Goal: Transaction & Acquisition: Obtain resource

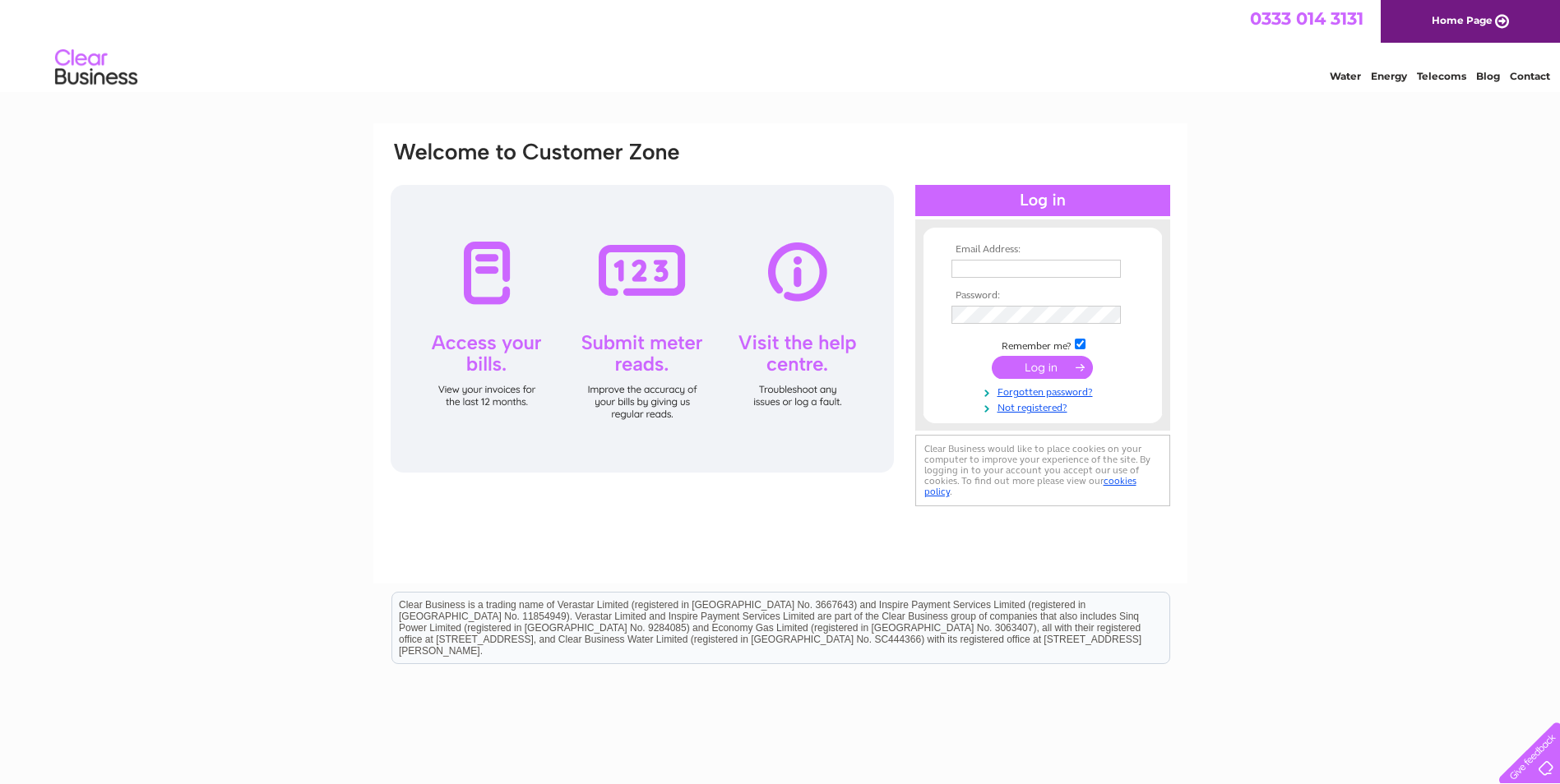
click at [1052, 270] on input "text" at bounding box center [1036, 269] width 170 height 18
type input "mark.livingston@aspenadvisers.com"
click at [1041, 365] on input "submit" at bounding box center [1042, 367] width 101 height 23
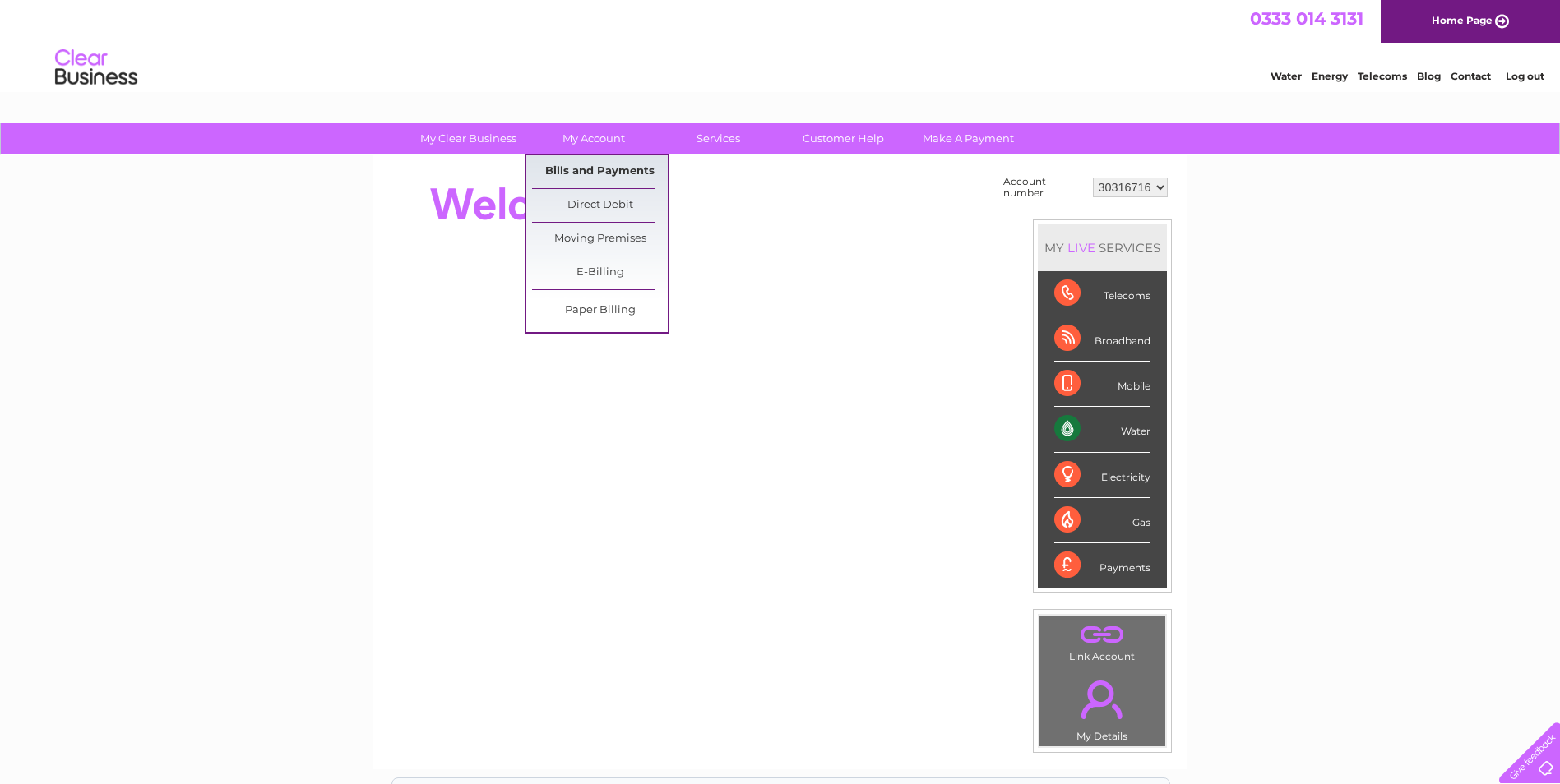
click at [589, 167] on link "Bills and Payments" at bounding box center [600, 172] width 136 height 33
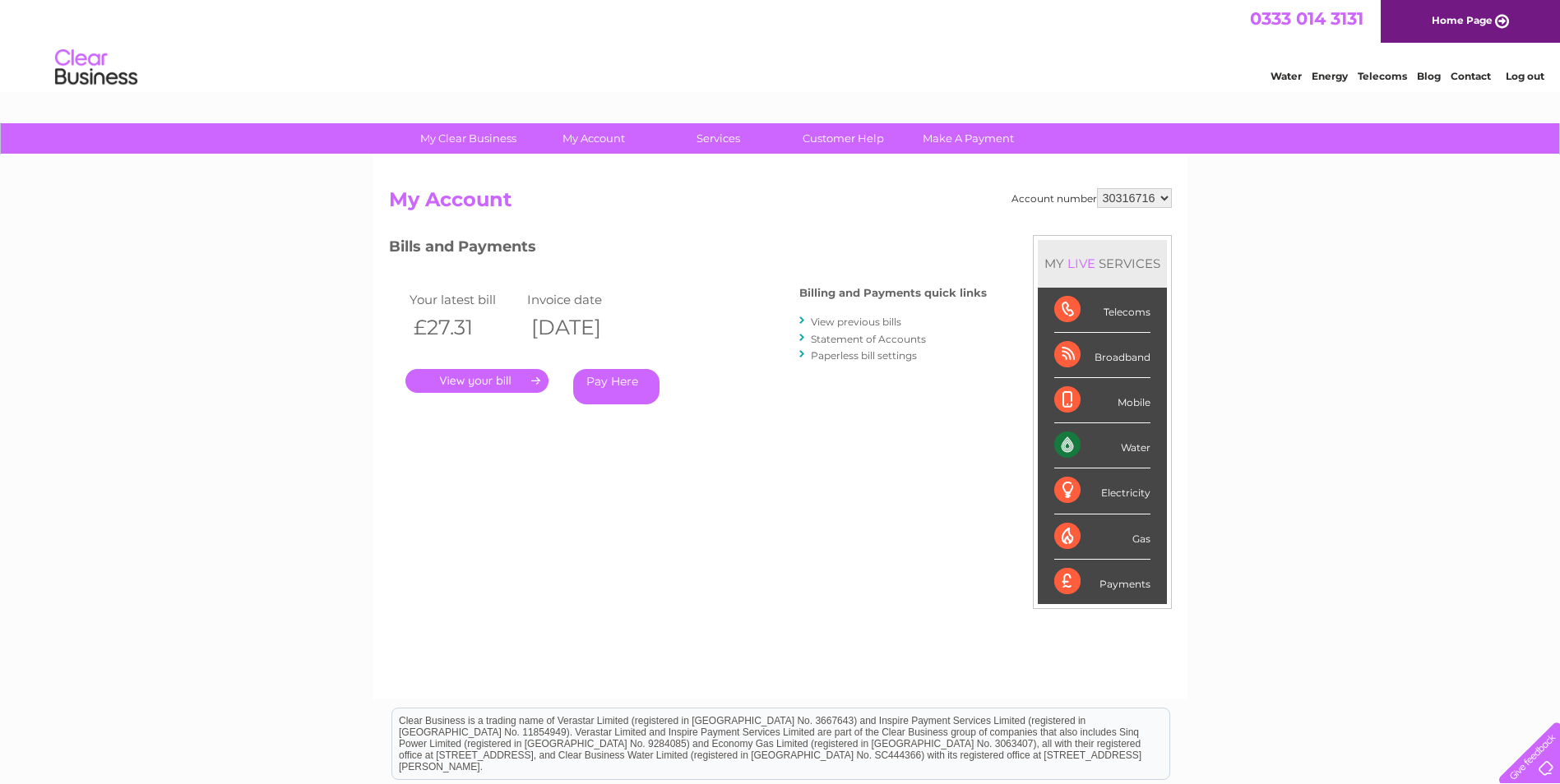
click at [892, 341] on link "Statement of Accounts" at bounding box center [868, 339] width 115 height 12
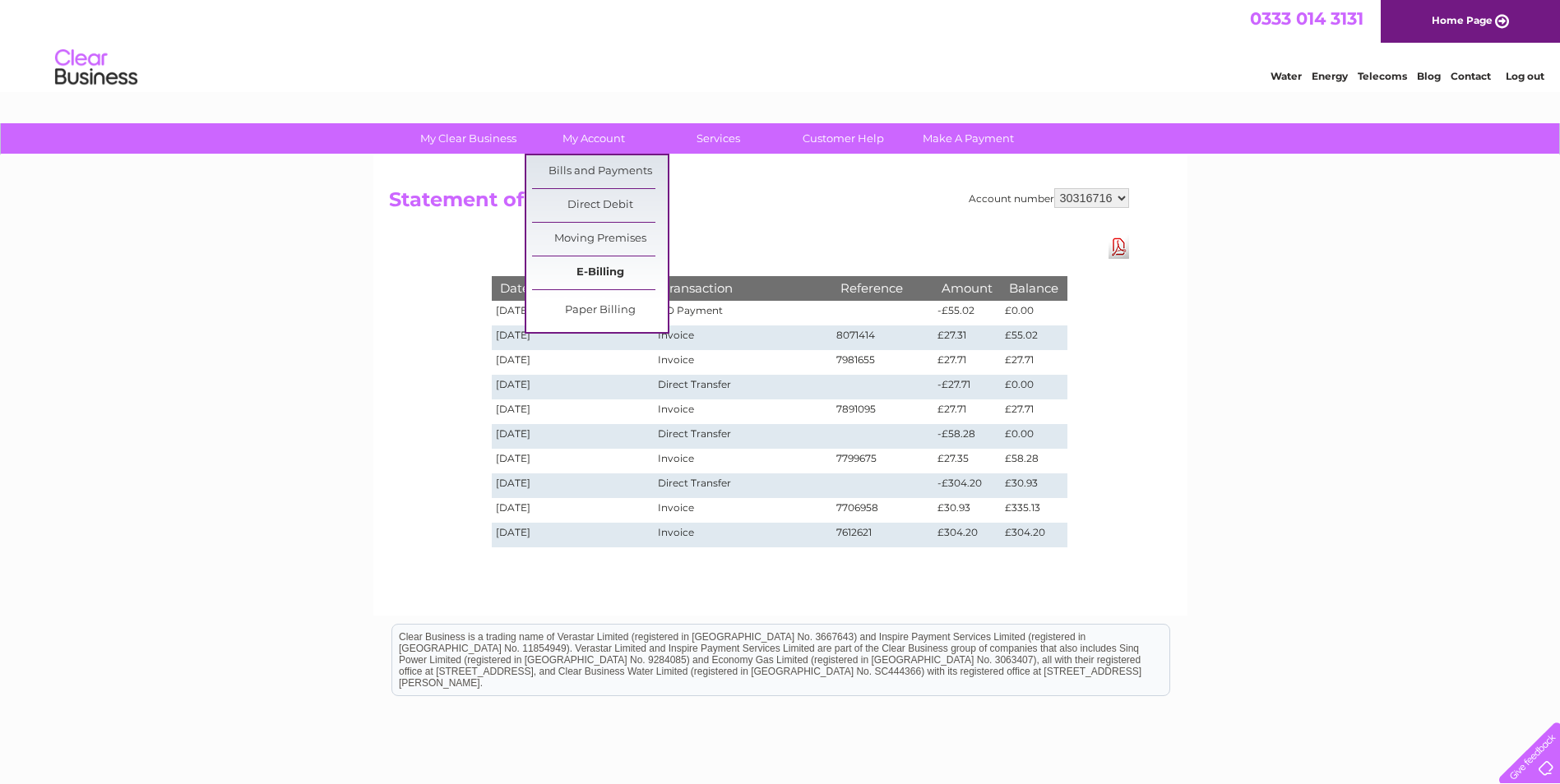
click at [600, 266] on link "E-Billing" at bounding box center [600, 273] width 136 height 33
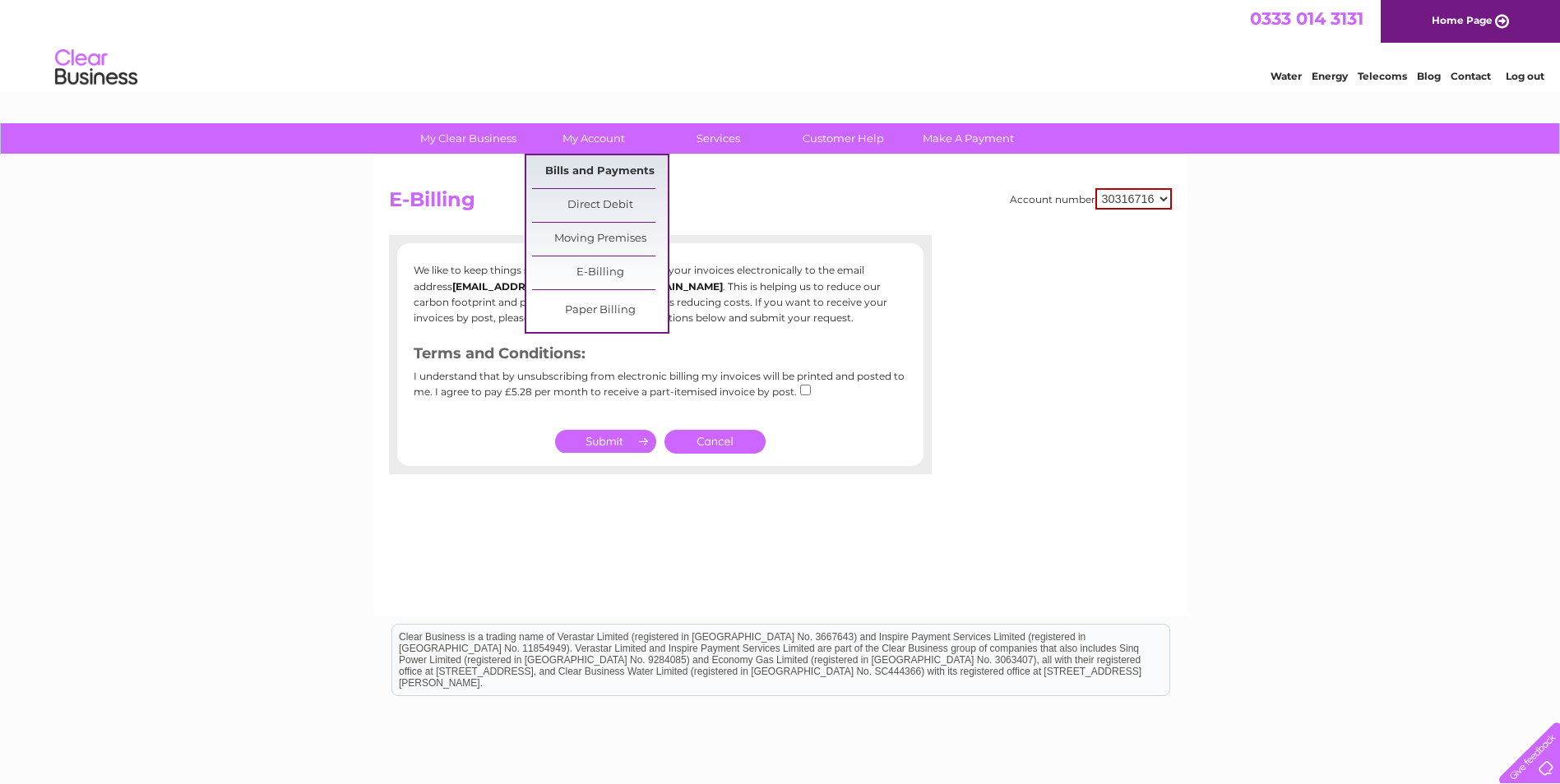
click at [609, 171] on link "Bills and Payments" at bounding box center [600, 172] width 136 height 33
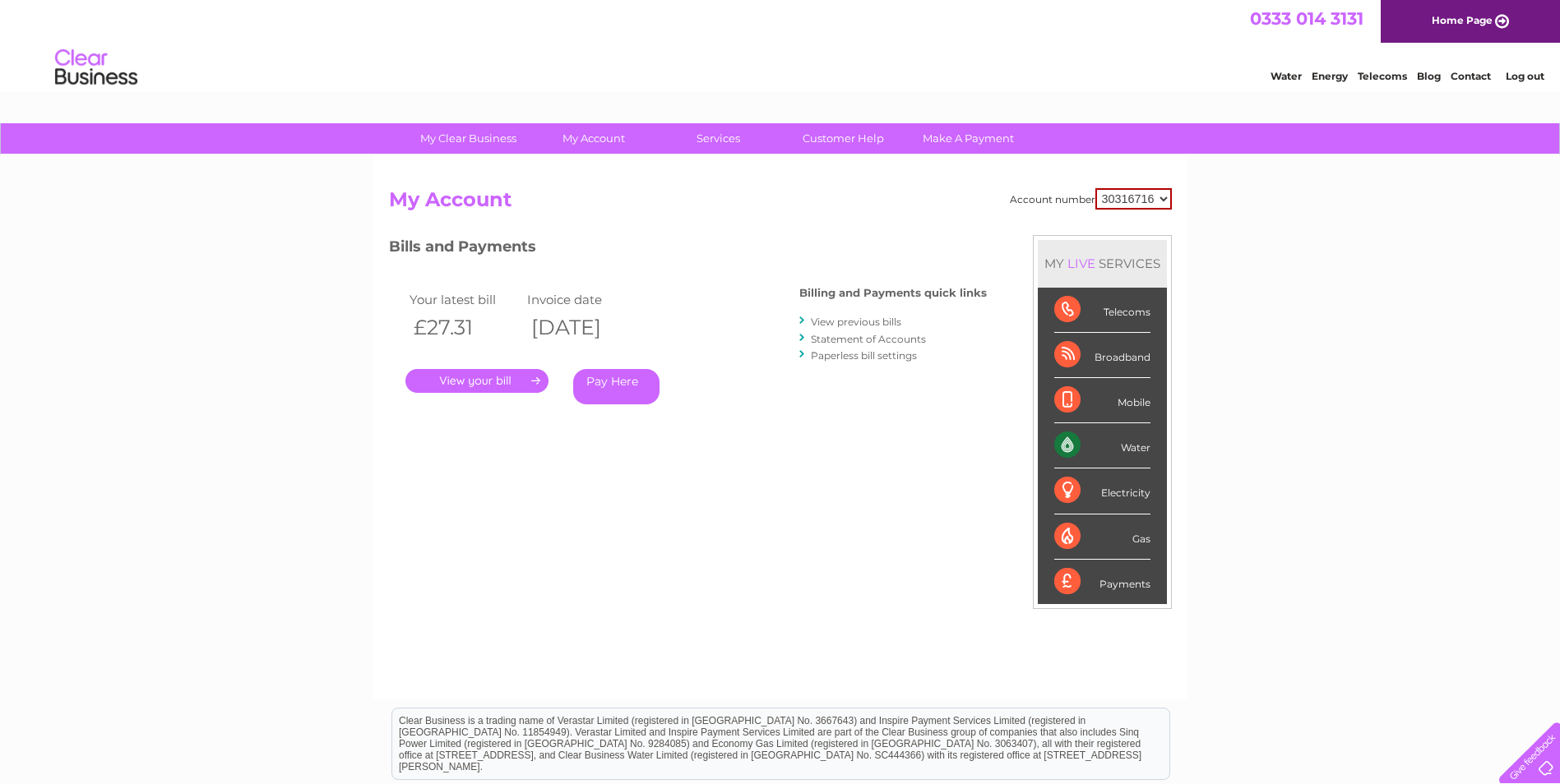
click at [497, 382] on link "." at bounding box center [477, 381] width 143 height 24
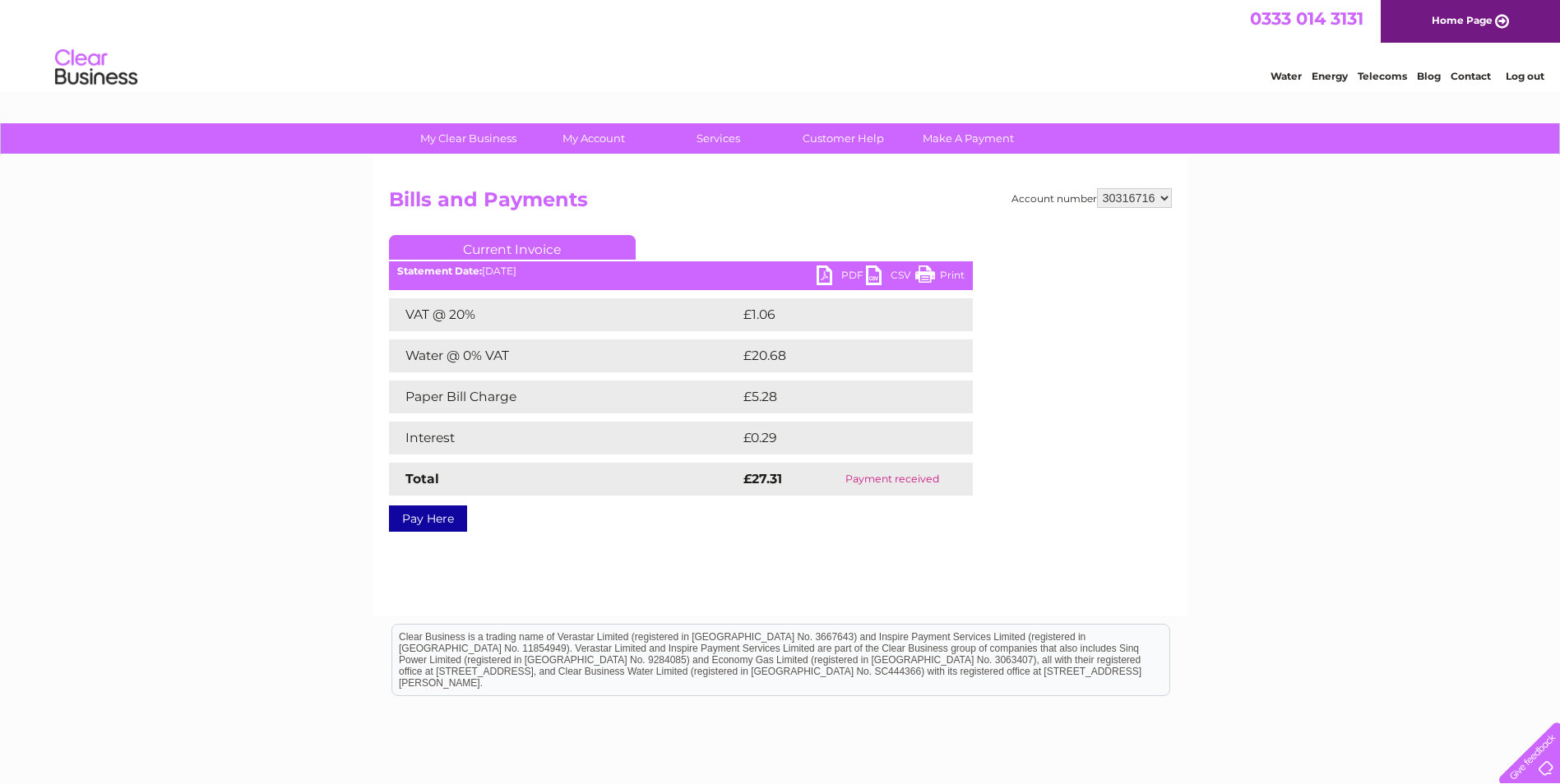
click at [822, 273] on link "PDF" at bounding box center [841, 277] width 50 height 24
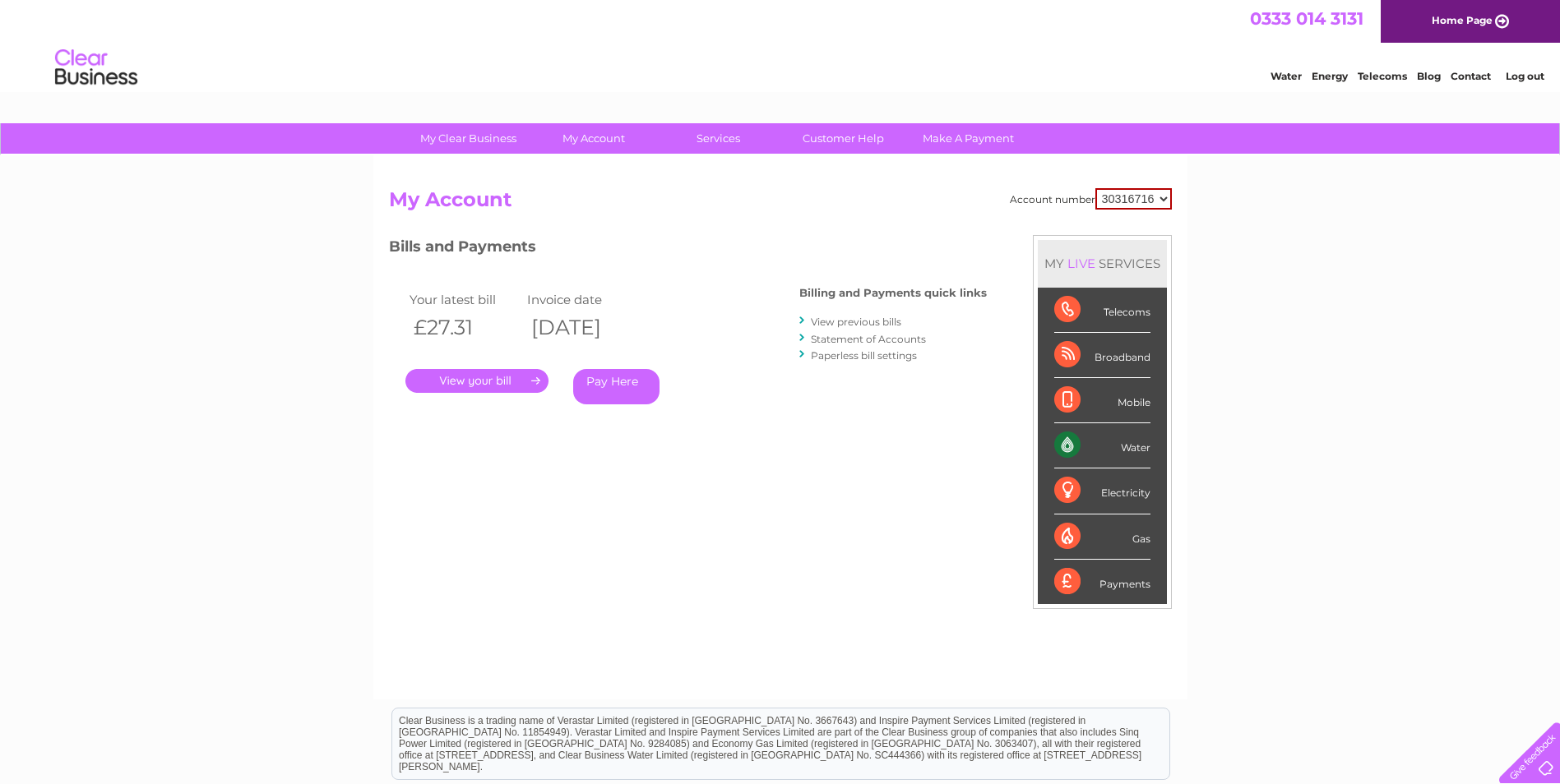
click at [876, 319] on link "View previous bills" at bounding box center [856, 321] width 91 height 12
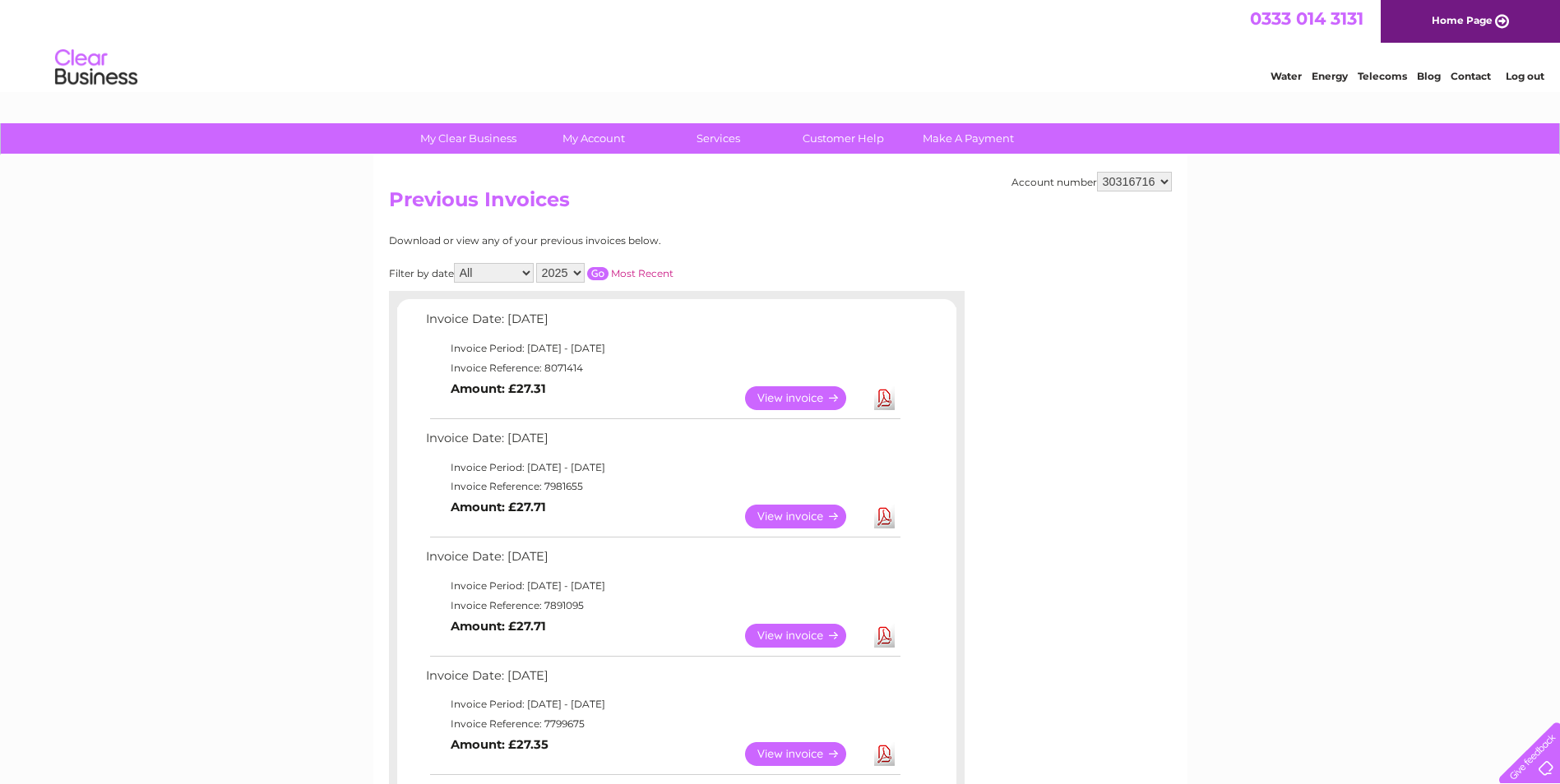
click at [887, 516] on link "Download" at bounding box center [884, 517] width 20 height 24
click at [104, 67] on img at bounding box center [95, 68] width 84 height 50
